Goal: Task Accomplishment & Management: Complete application form

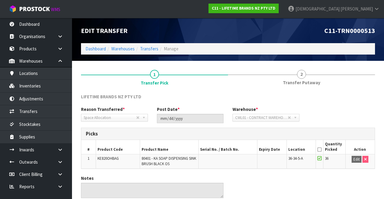
click at [299, 73] on span "2" at bounding box center [301, 74] width 9 height 9
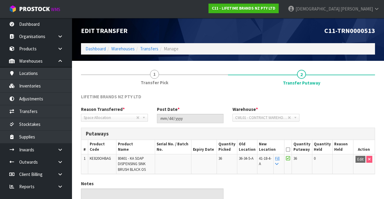
click at [140, 73] on link "1 Transfer Pick" at bounding box center [154, 77] width 147 height 24
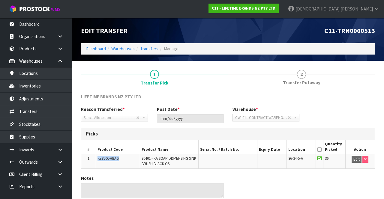
copy span "KE820OHBAG"
click at [356, 117] on div "Reason Transferred * Space Allocation Damage Expired Stock Repair QA Space Allo…" at bounding box center [227, 117] width 303 height 22
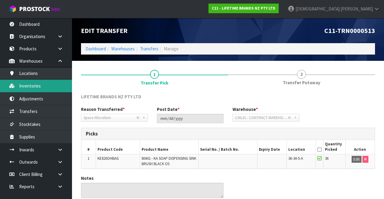
click at [21, 85] on link "Inventories" at bounding box center [36, 86] width 72 height 12
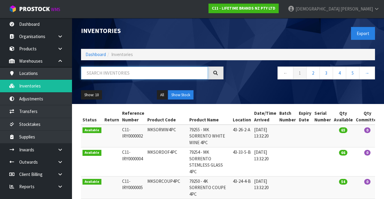
click at [98, 70] on input "text" at bounding box center [144, 73] width 127 height 13
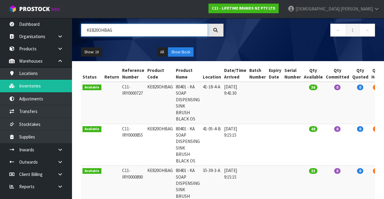
scroll to position [42, 0]
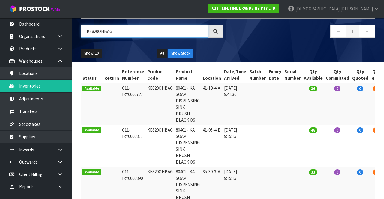
click at [122, 28] on input "KE820OHBAG" at bounding box center [144, 31] width 127 height 13
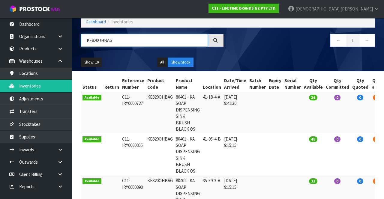
scroll to position [0, 0]
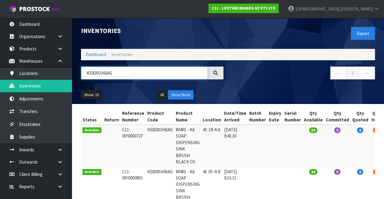
click at [141, 73] on input "KE820OHBAG" at bounding box center [144, 73] width 127 height 13
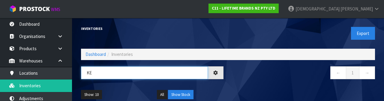
type input "K"
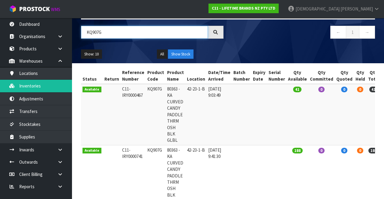
scroll to position [28, 0]
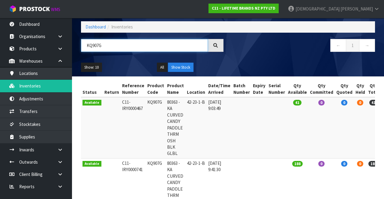
type input "KQ907G"
copy td "KQ907G"
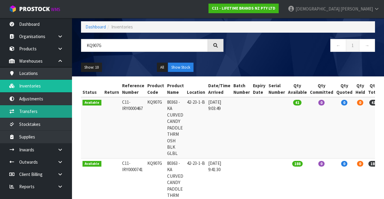
click at [23, 112] on link "Transfers" at bounding box center [36, 111] width 72 height 12
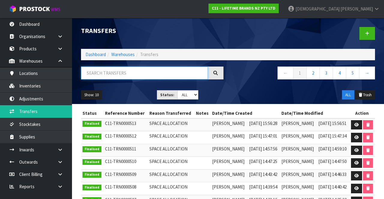
click at [147, 78] on input "text" at bounding box center [144, 73] width 127 height 13
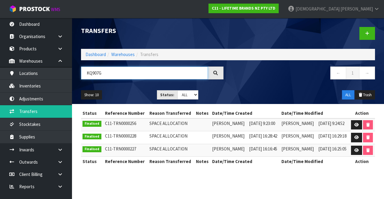
type input "KQ907G"
click at [358, 124] on icon at bounding box center [356, 125] width 4 height 4
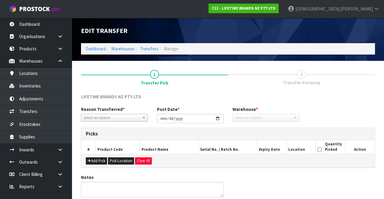
type input "[DATE]"
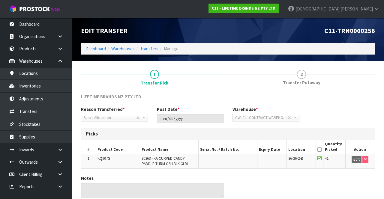
click at [296, 138] on div "Picks" at bounding box center [227, 134] width 293 height 12
click at [297, 71] on link "2 Transfer Putaway" at bounding box center [301, 77] width 147 height 24
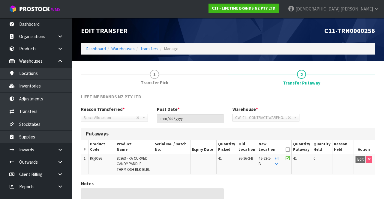
click at [163, 79] on span "Transfer Pick" at bounding box center [155, 82] width 28 height 6
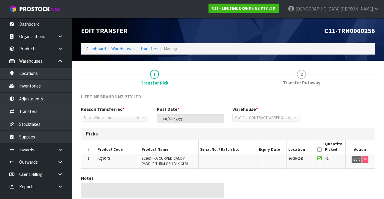
click at [285, 74] on link "2 Transfer Putaway" at bounding box center [301, 77] width 147 height 24
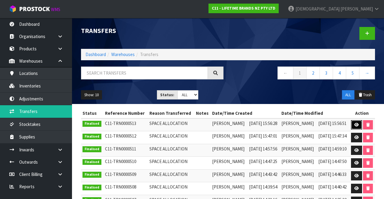
click at [356, 123] on icon at bounding box center [356, 125] width 4 height 4
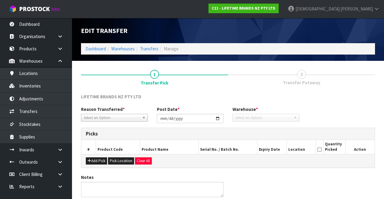
type input "[DATE]"
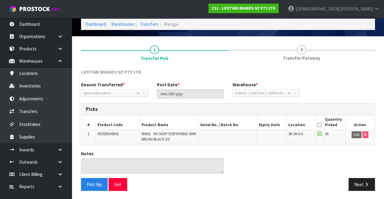
scroll to position [24, 0]
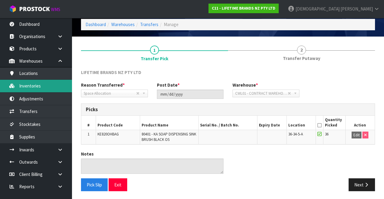
click at [25, 83] on link "Inventories" at bounding box center [36, 86] width 72 height 12
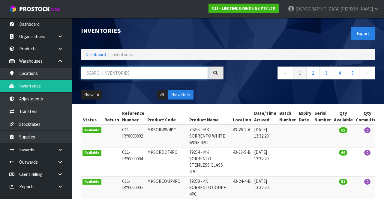
click at [91, 76] on input "text" at bounding box center [144, 73] width 127 height 13
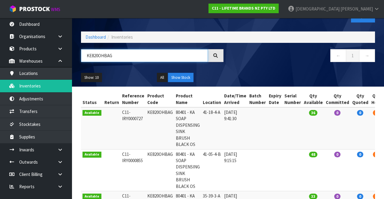
scroll to position [18, 0]
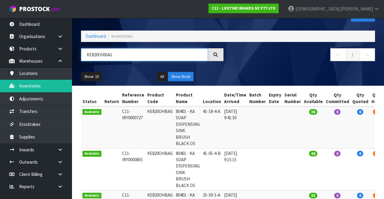
type input "KE820OHBAG"
copy td "KE820OHBAG"
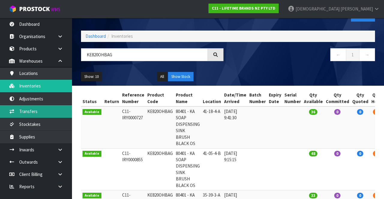
click at [21, 111] on link "Transfers" at bounding box center [36, 111] width 72 height 12
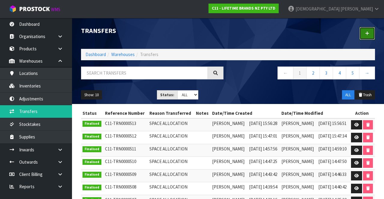
click at [368, 34] on icon at bounding box center [367, 33] width 4 height 4
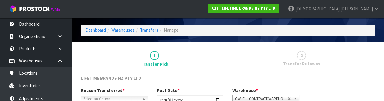
scroll to position [72, 0]
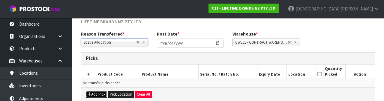
click at [91, 91] on button "Add Pick" at bounding box center [96, 94] width 21 height 7
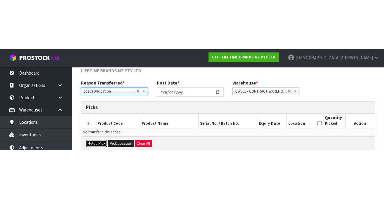
scroll to position [34, 0]
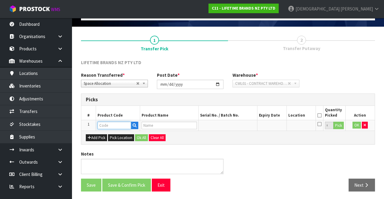
click at [105, 125] on input "text" at bounding box center [114, 125] width 34 height 7
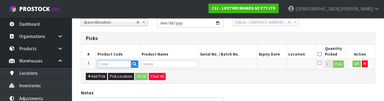
scroll to position [105, 0]
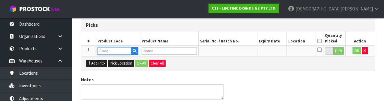
type input "KE820OHBAG"
type input "80401 - KA SOAP DISPENSING SINK BRUSH BLACK OS"
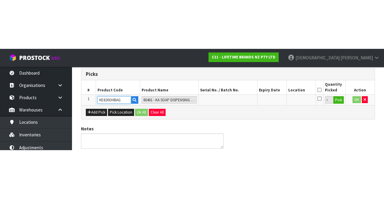
scroll to position [34, 0]
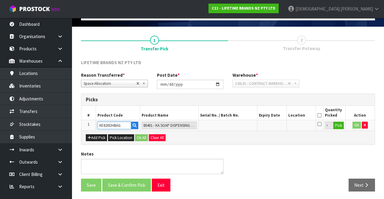
type input "KE820OHBAG"
click at [338, 125] on button "Pick" at bounding box center [338, 126] width 10 height 8
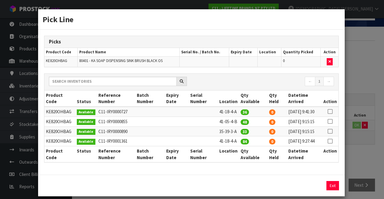
click at [332, 122] on icon at bounding box center [329, 121] width 5 height 0
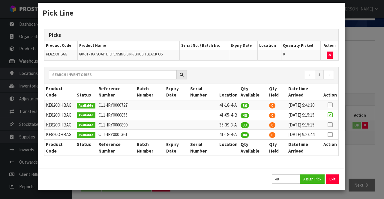
scroll to position [27, 0]
click at [311, 182] on button "Assign Pick" at bounding box center [312, 179] width 25 height 9
type input "48"
click at [333, 183] on button "Exit" at bounding box center [332, 179] width 13 height 9
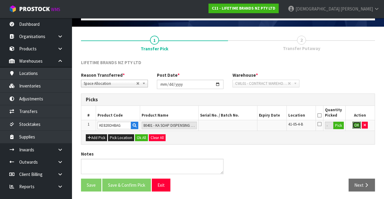
click at [357, 125] on button "OK" at bounding box center [356, 125] width 8 height 7
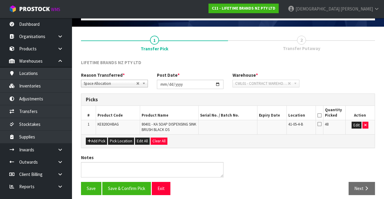
click at [320, 115] on icon at bounding box center [319, 115] width 4 height 0
click at [124, 184] on button "Save & Confirm Pick" at bounding box center [126, 188] width 49 height 13
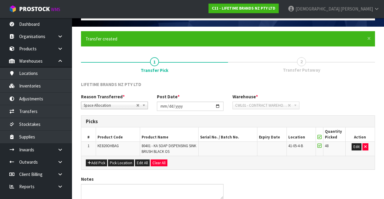
scroll to position [0, 0]
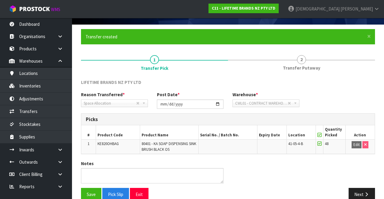
scroll to position [46, 0]
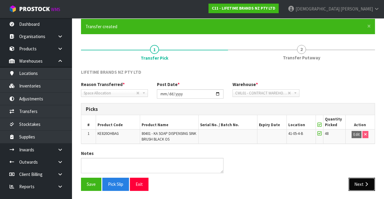
click at [362, 181] on button "Next" at bounding box center [361, 184] width 26 height 13
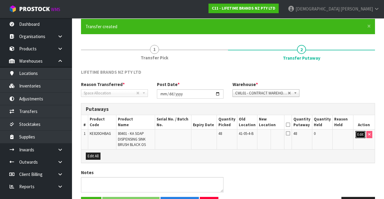
click at [356, 133] on button "Edit" at bounding box center [360, 134] width 10 height 7
click at [264, 133] on input "text" at bounding box center [267, 134] width 16 height 7
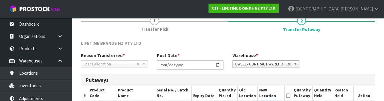
scroll to position [127, 0]
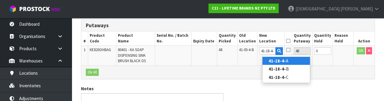
click at [298, 60] on link "41-18-4- A" at bounding box center [285, 61] width 47 height 8
type input "41-18-4-A"
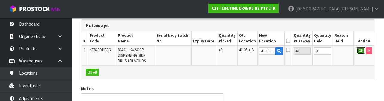
click at [357, 50] on button "OK" at bounding box center [361, 50] width 8 height 7
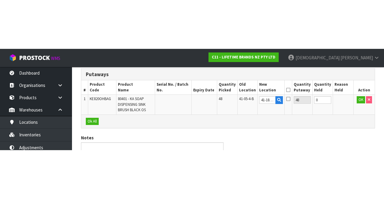
scroll to position [65, 0]
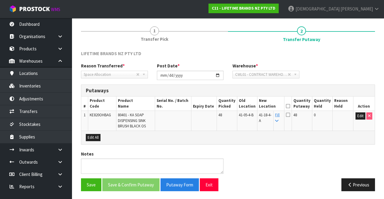
click at [290, 106] on icon at bounding box center [288, 106] width 4 height 0
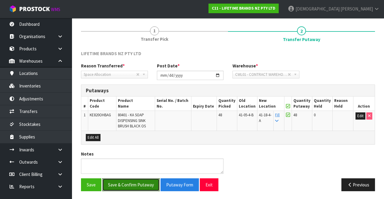
click at [121, 181] on button "Save & Confirm Putaway" at bounding box center [130, 184] width 57 height 13
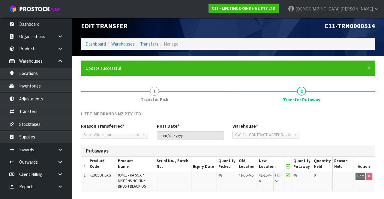
scroll to position [0, 0]
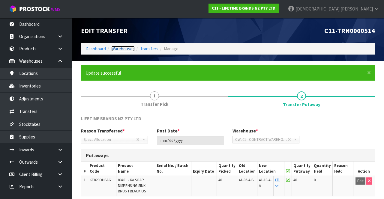
click at [118, 47] on link "Warehouses" at bounding box center [122, 49] width 23 height 6
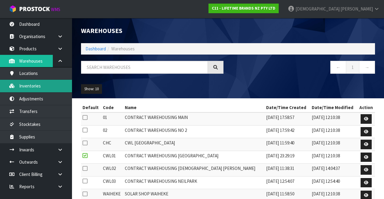
click at [23, 83] on link "Inventories" at bounding box center [36, 86] width 72 height 12
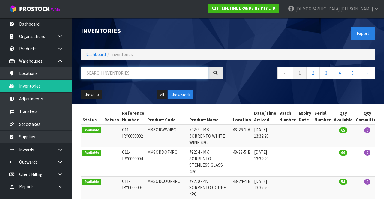
paste input "KE820OHBAG"
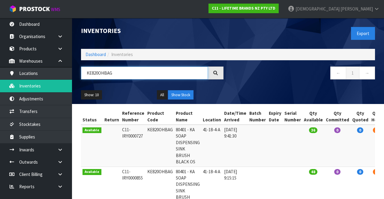
click at [122, 74] on input "KE820OHBAG" at bounding box center [144, 73] width 127 height 13
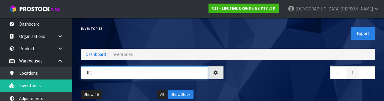
type input "K"
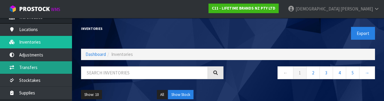
click at [19, 67] on link "Transfers" at bounding box center [36, 67] width 72 height 12
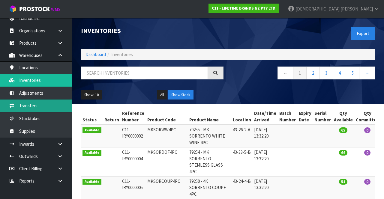
scroll to position [5, 0]
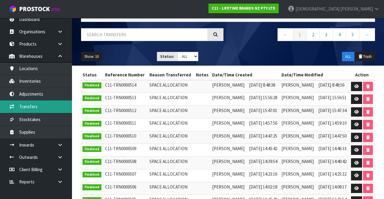
scroll to position [42, 0]
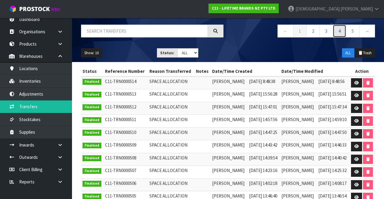
click at [338, 33] on link "4" at bounding box center [339, 31] width 13 height 13
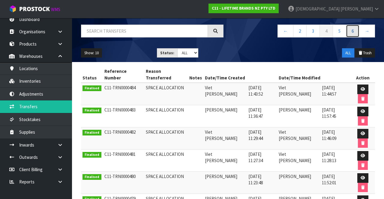
click at [352, 29] on link "6" at bounding box center [352, 31] width 13 height 13
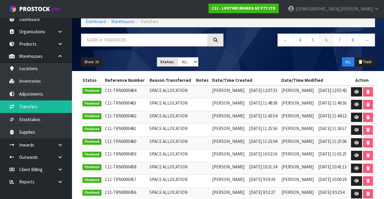
scroll to position [32, 0]
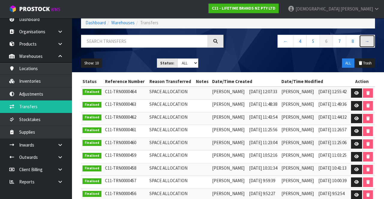
click at [372, 43] on link "→" at bounding box center [367, 41] width 16 height 13
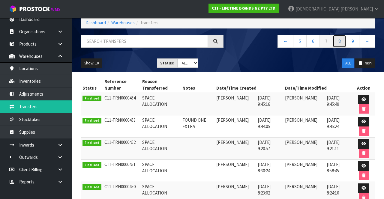
click at [338, 43] on link "8" at bounding box center [339, 41] width 13 height 13
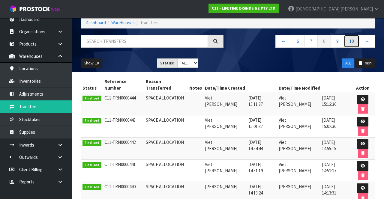
click at [352, 42] on link "10" at bounding box center [352, 41] width 16 height 13
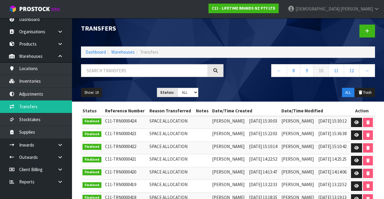
scroll to position [0, 0]
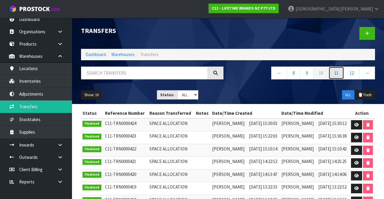
click at [339, 77] on link "11" at bounding box center [336, 73] width 16 height 13
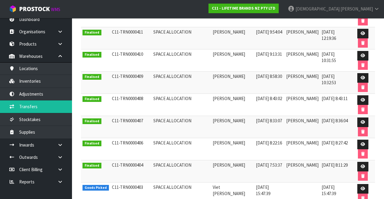
scroll to position [169, 0]
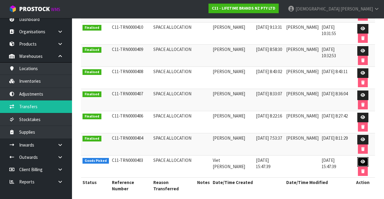
click at [365, 157] on link at bounding box center [362, 162] width 11 height 10
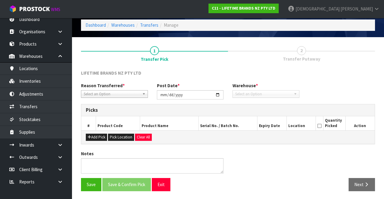
type input "[DATE]"
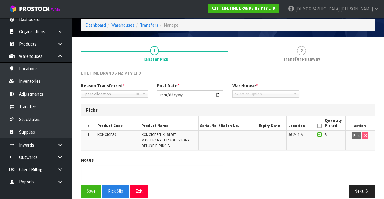
scroll to position [30, 0]
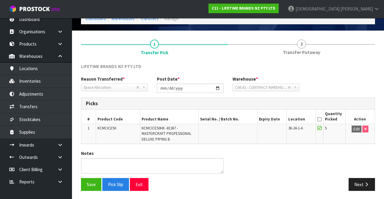
click at [303, 44] on span "2" at bounding box center [301, 44] width 9 height 9
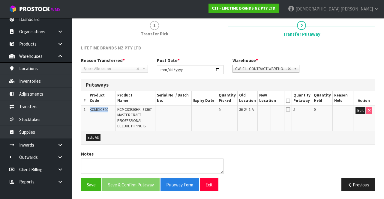
copy span "KCMCICE50"
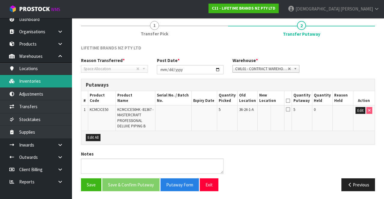
click at [45, 82] on link "Inventories" at bounding box center [36, 81] width 72 height 12
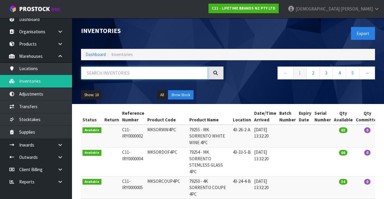
click at [141, 74] on input "text" at bounding box center [144, 73] width 127 height 13
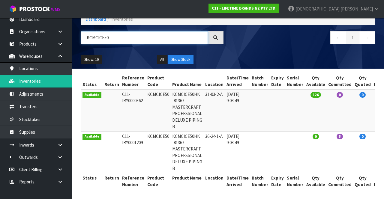
scroll to position [36, 0]
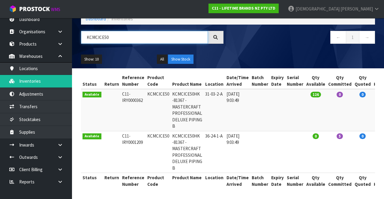
type input "KCMCICE50"
click at [206, 93] on td "31-03-2-A" at bounding box center [214, 110] width 21 height 42
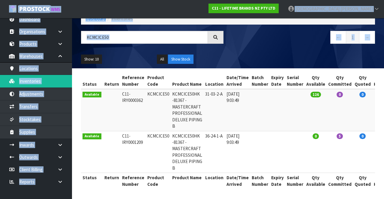
click at [258, 117] on td at bounding box center [259, 110] width 19 height 42
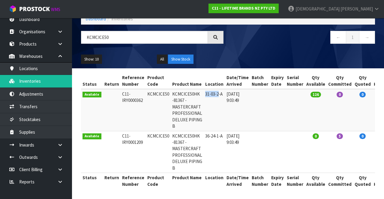
copy td "31-03-2"
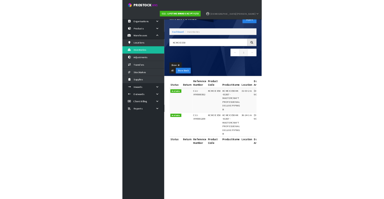
scroll to position [0, 0]
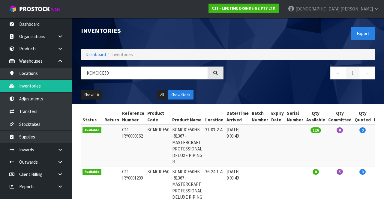
copy td "KCMCICE50"
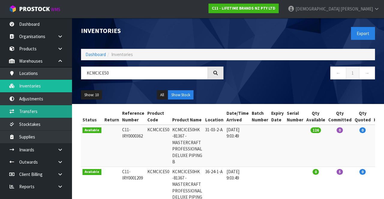
click at [19, 111] on link "Transfers" at bounding box center [36, 111] width 72 height 12
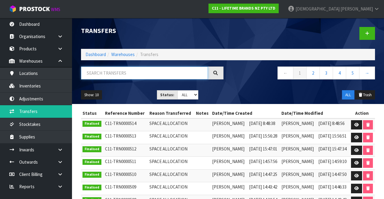
click at [168, 75] on input "text" at bounding box center [144, 73] width 127 height 13
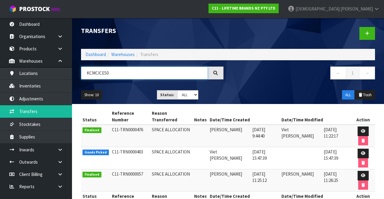
type input "KCMCICE50"
click at [357, 149] on link at bounding box center [362, 154] width 11 height 10
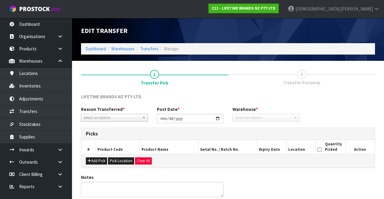
type input "[DATE]"
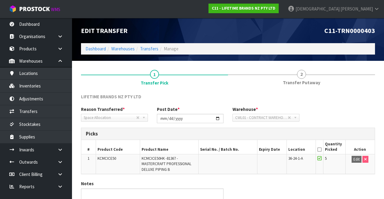
click at [306, 78] on link "2 Transfer Putaway" at bounding box center [301, 77] width 147 height 24
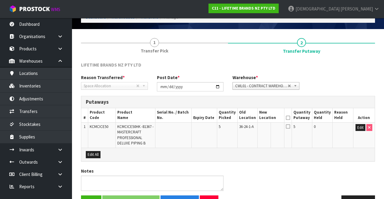
scroll to position [31, 0]
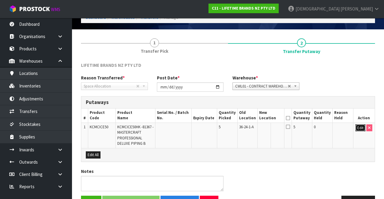
click at [356, 127] on button "Edit" at bounding box center [360, 127] width 10 height 7
click at [267, 127] on input "text" at bounding box center [267, 127] width 16 height 7
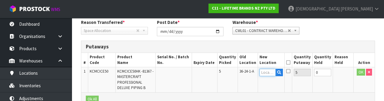
scroll to position [105, 0]
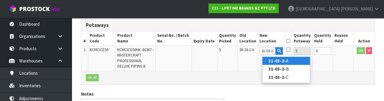
click at [288, 65] on link "31-03-2- A" at bounding box center [285, 61] width 47 height 8
type input "31-03-2-A"
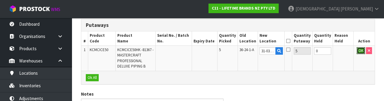
click at [360, 51] on button "OK" at bounding box center [361, 50] width 8 height 7
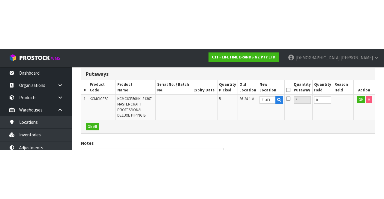
scroll to position [49, 0]
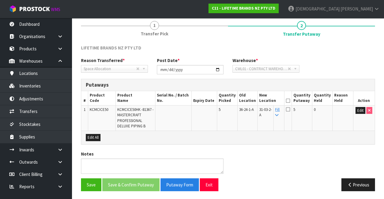
click at [290, 101] on icon at bounding box center [288, 101] width 4 height 0
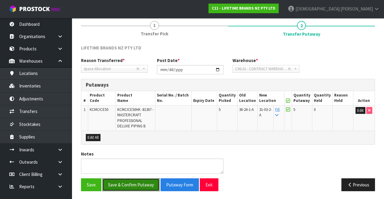
click at [123, 179] on button "Save & Confirm Putaway" at bounding box center [130, 184] width 57 height 13
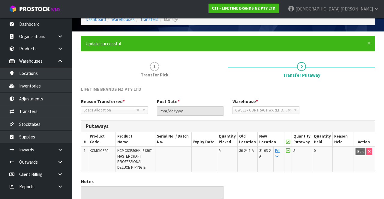
scroll to position [58, 0]
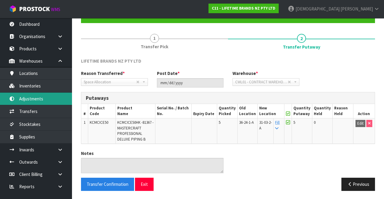
click at [19, 94] on link "Adjustments" at bounding box center [36, 99] width 72 height 12
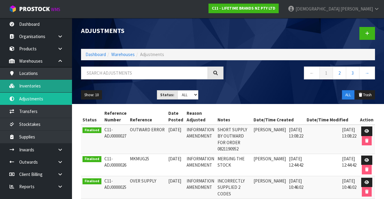
click at [15, 85] on link "Inventories" at bounding box center [36, 86] width 72 height 12
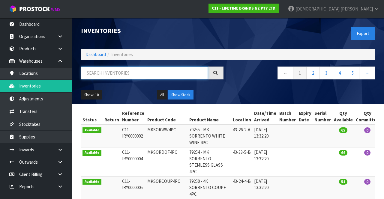
click at [139, 75] on input "text" at bounding box center [144, 73] width 127 height 13
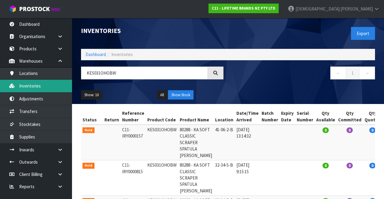
click at [22, 85] on link "Inventories" at bounding box center [36, 86] width 72 height 12
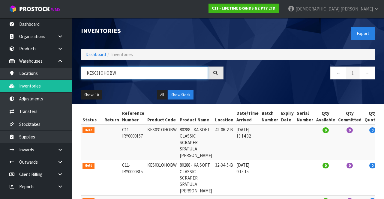
click at [151, 67] on input "KES031OHOBW" at bounding box center [144, 73] width 127 height 13
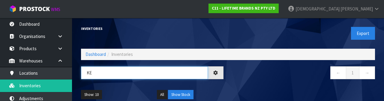
type input "K"
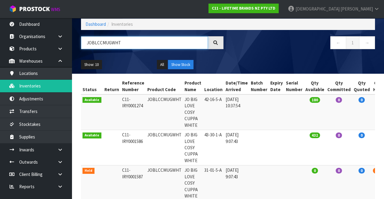
scroll to position [46, 0]
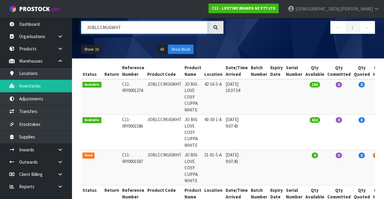
type input "JOBLCCMUGWHT"
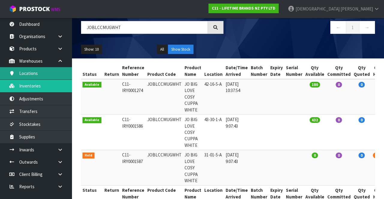
click at [18, 77] on link "Locations" at bounding box center [36, 73] width 72 height 12
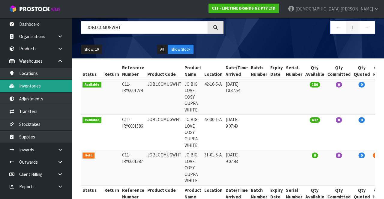
click at [24, 82] on link "Inventories" at bounding box center [36, 86] width 72 height 12
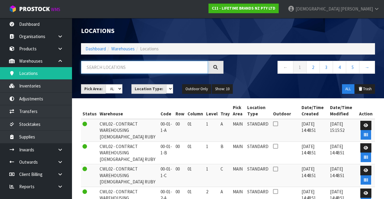
click at [100, 65] on input "text" at bounding box center [144, 67] width 127 height 13
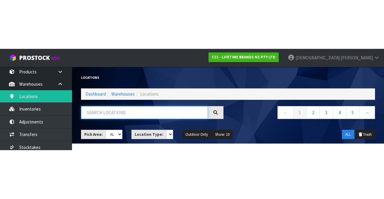
scroll to position [26, 0]
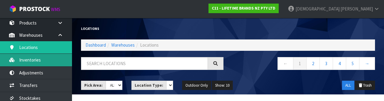
click at [40, 63] on link "Inventories" at bounding box center [36, 60] width 72 height 12
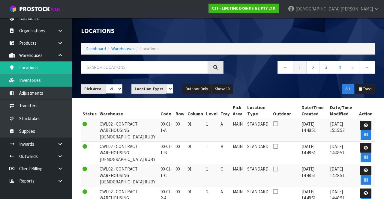
scroll to position [5, 0]
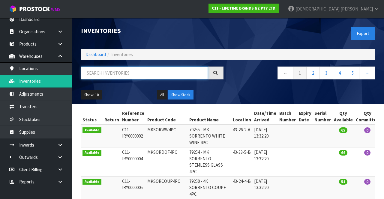
click at [132, 67] on input "text" at bounding box center [144, 73] width 127 height 13
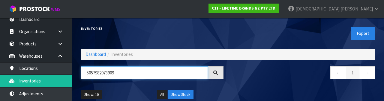
type input "5057982073909"
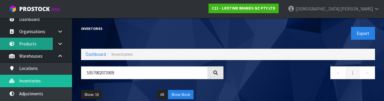
click at [38, 42] on link "Products" at bounding box center [36, 44] width 72 height 12
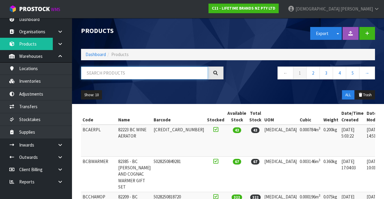
click at [130, 71] on input "text" at bounding box center [144, 73] width 127 height 13
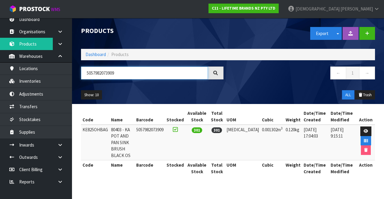
type input "5057982073909"
copy td "KE825OHBAG"
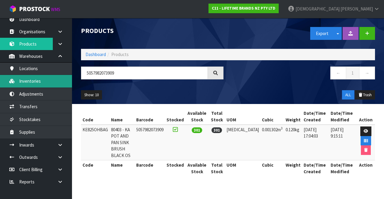
click at [42, 79] on link "Inventories" at bounding box center [36, 81] width 72 height 12
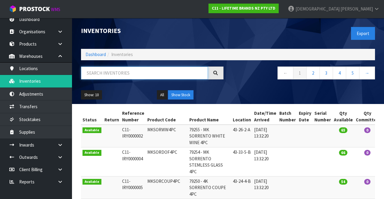
click at [130, 71] on input "text" at bounding box center [144, 73] width 127 height 13
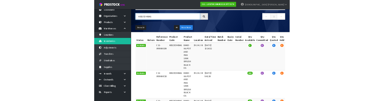
scroll to position [40, 0]
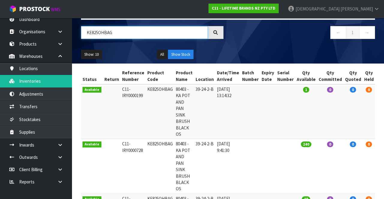
click at [130, 37] on input "KE825OHBAG" at bounding box center [144, 32] width 127 height 13
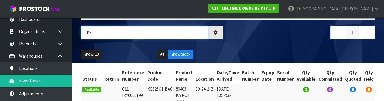
type input "K"
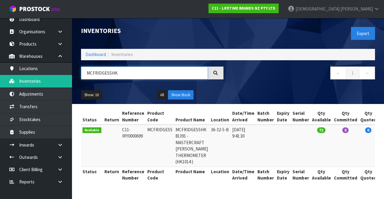
scroll to position [0, 32]
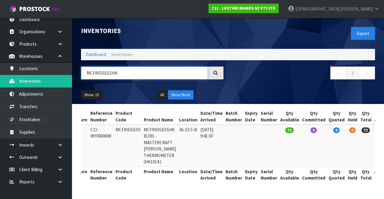
type input "MCFRIDGESSHK"
copy td "MCFRIDGESS"
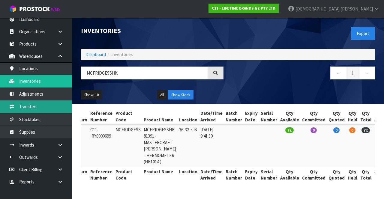
click at [22, 109] on link "Transfers" at bounding box center [36, 106] width 72 height 12
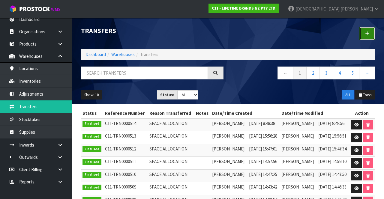
click at [369, 34] on icon at bounding box center [367, 33] width 4 height 4
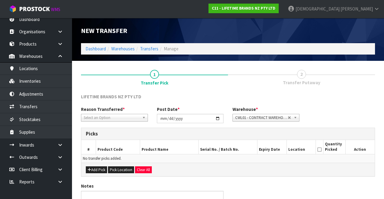
click at [366, 12] on link "[PERSON_NAME]" at bounding box center [333, 9] width 101 height 18
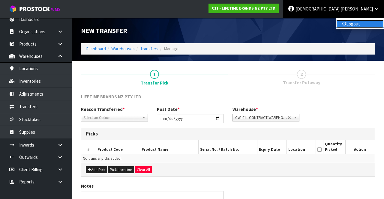
click at [362, 26] on link "Logout" at bounding box center [359, 24] width 47 height 8
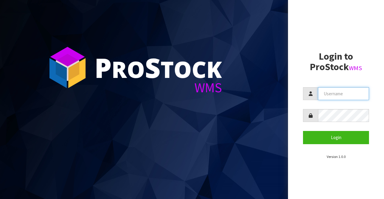
click at [342, 94] on input "text" at bounding box center [343, 93] width 51 height 13
type input "Raj"
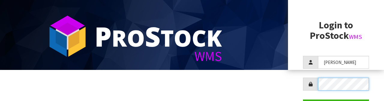
scroll to position [58, 0]
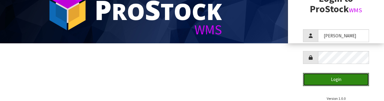
click at [341, 83] on button "Login" at bounding box center [336, 79] width 66 height 13
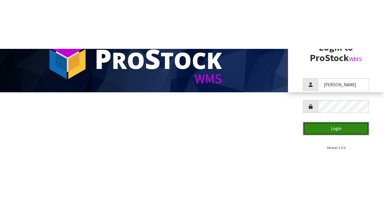
scroll to position [0, 0]
